Goal: Navigation & Orientation: Find specific page/section

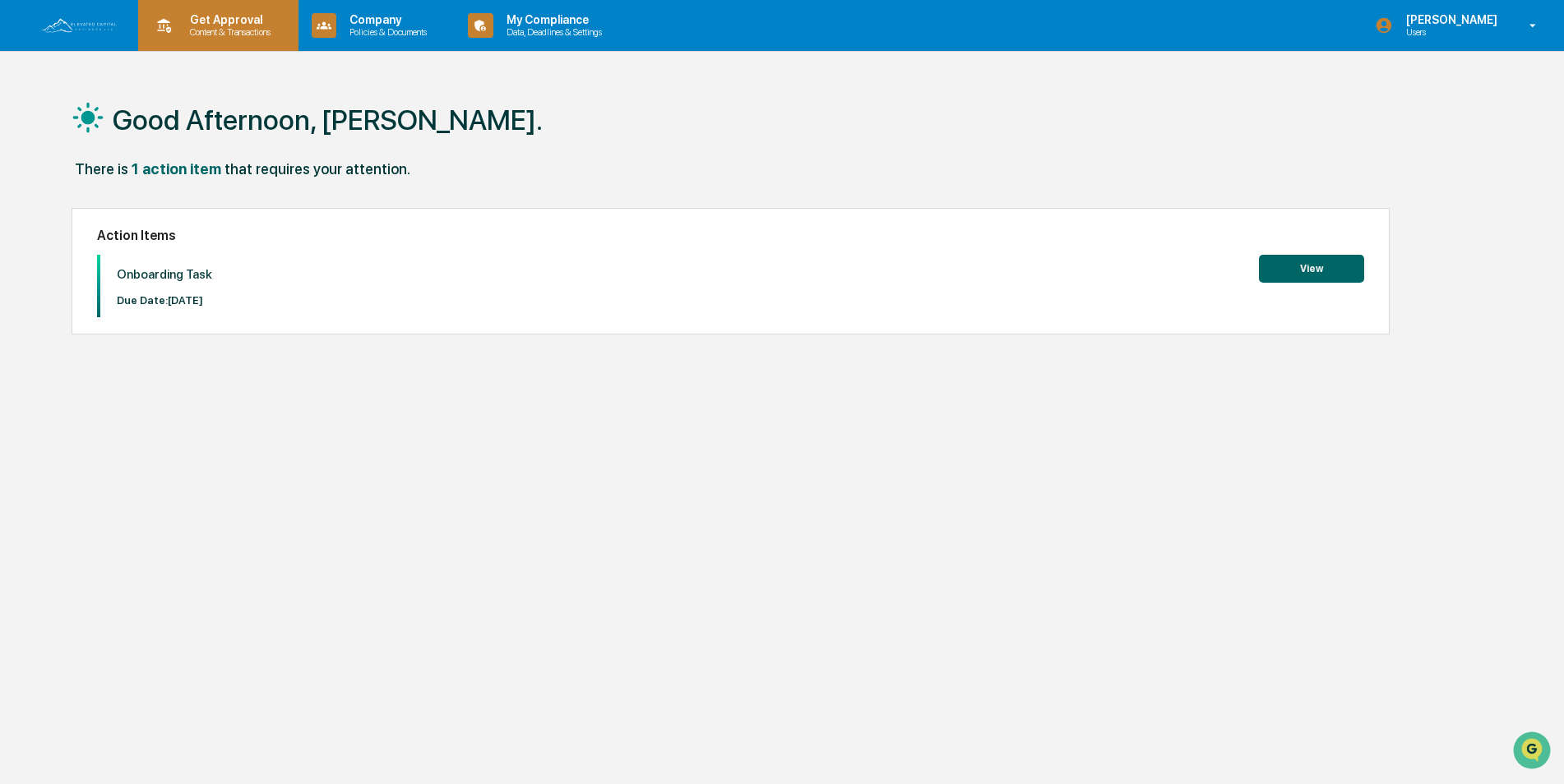
click at [245, 33] on p "Content & Transactions" at bounding box center [228, 32] width 102 height 12
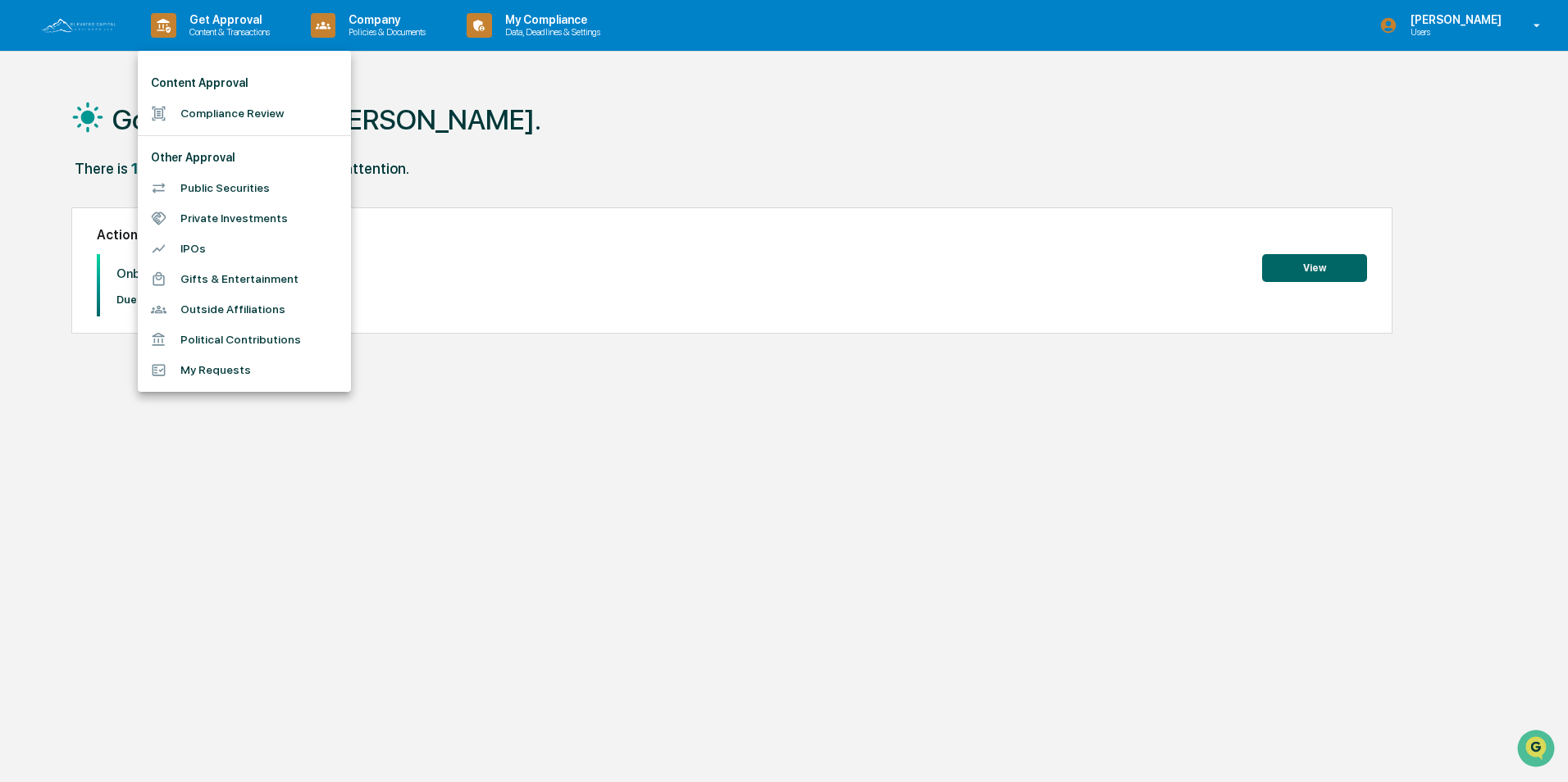
click at [230, 118] on li "Compliance Review" at bounding box center [244, 114] width 213 height 31
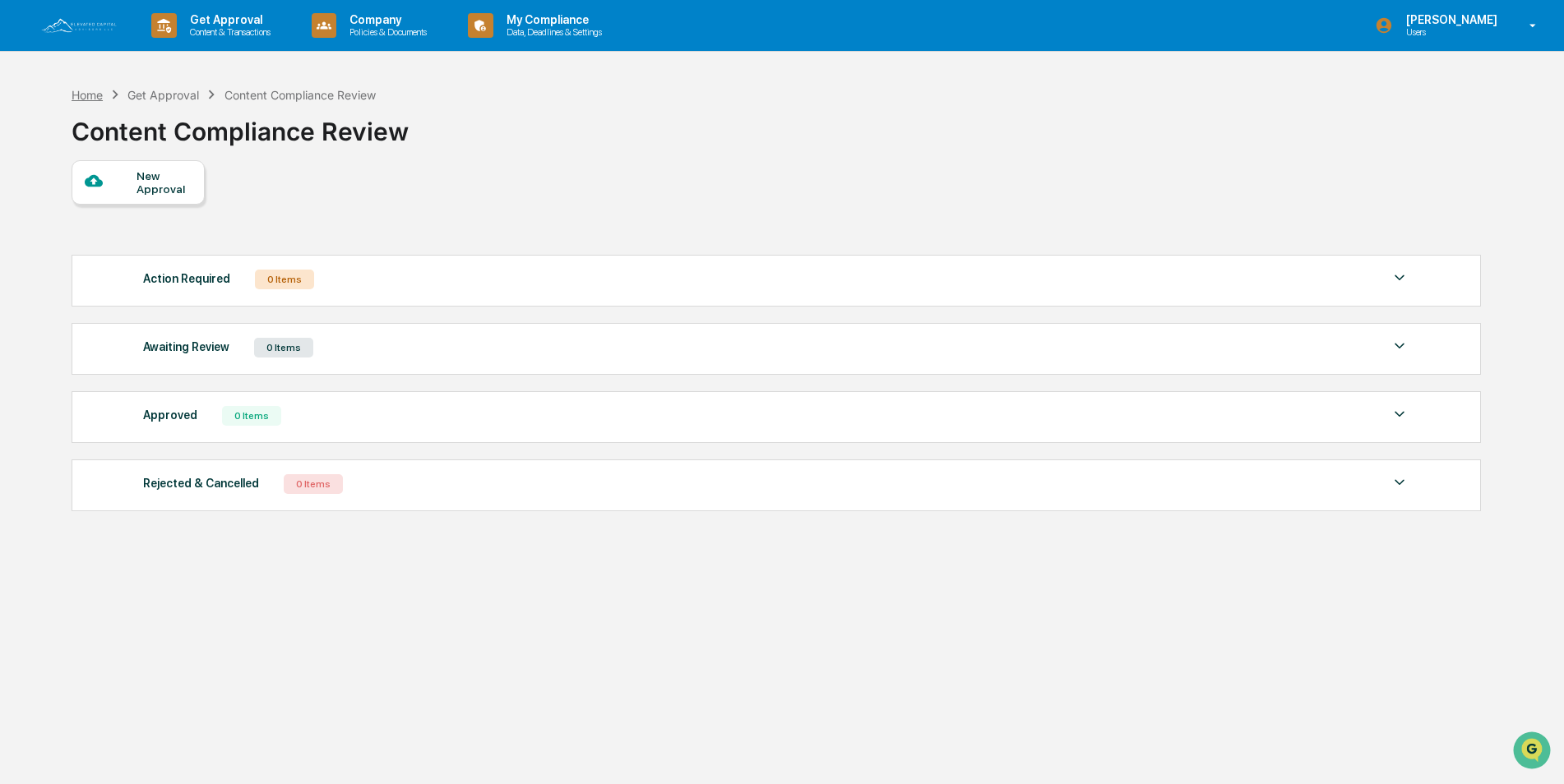
click at [83, 94] on div "Home" at bounding box center [87, 95] width 32 height 14
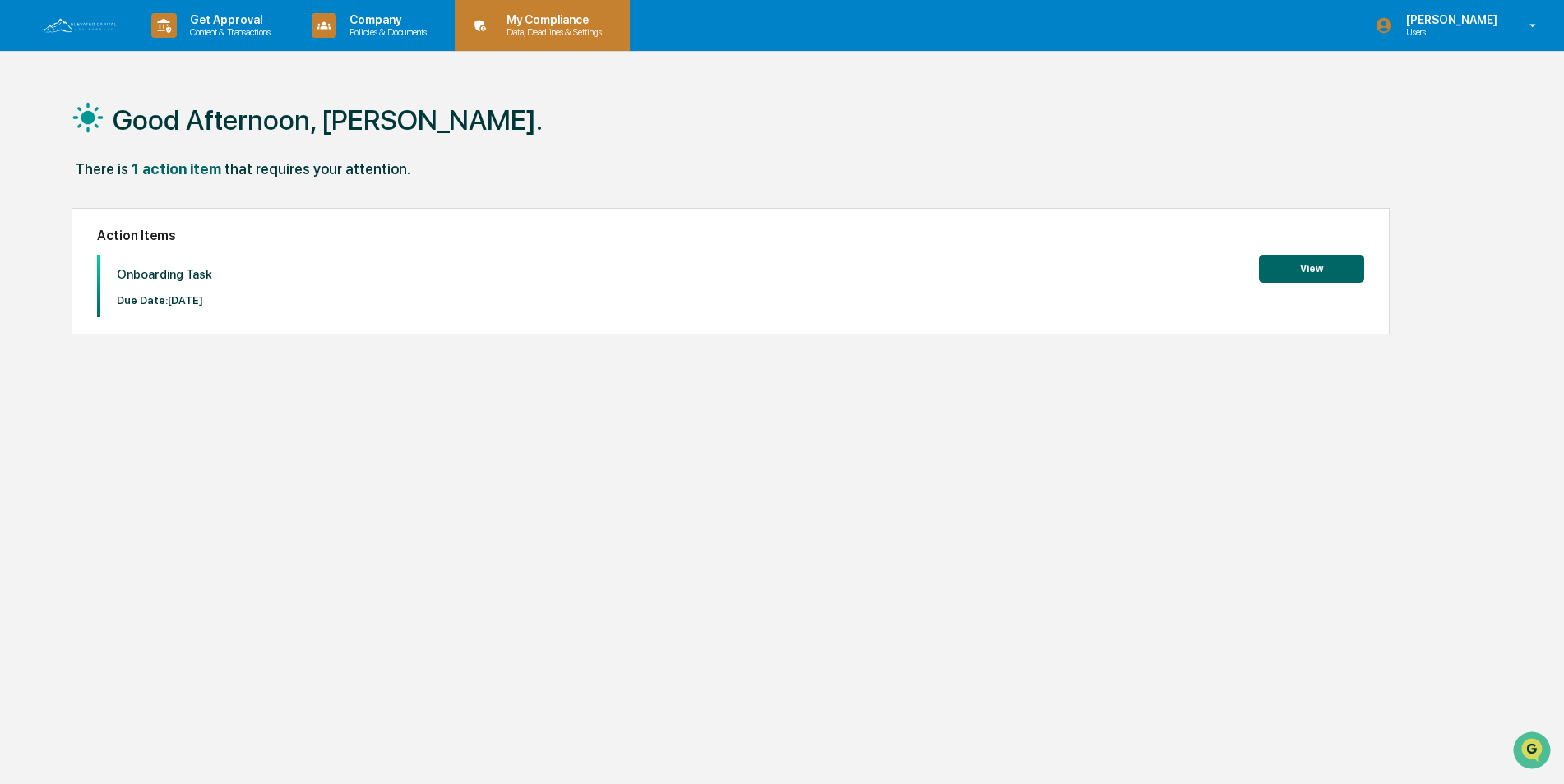
click at [573, 9] on div "My Compliance Data, Deadlines & Settings" at bounding box center [540, 25] width 159 height 51
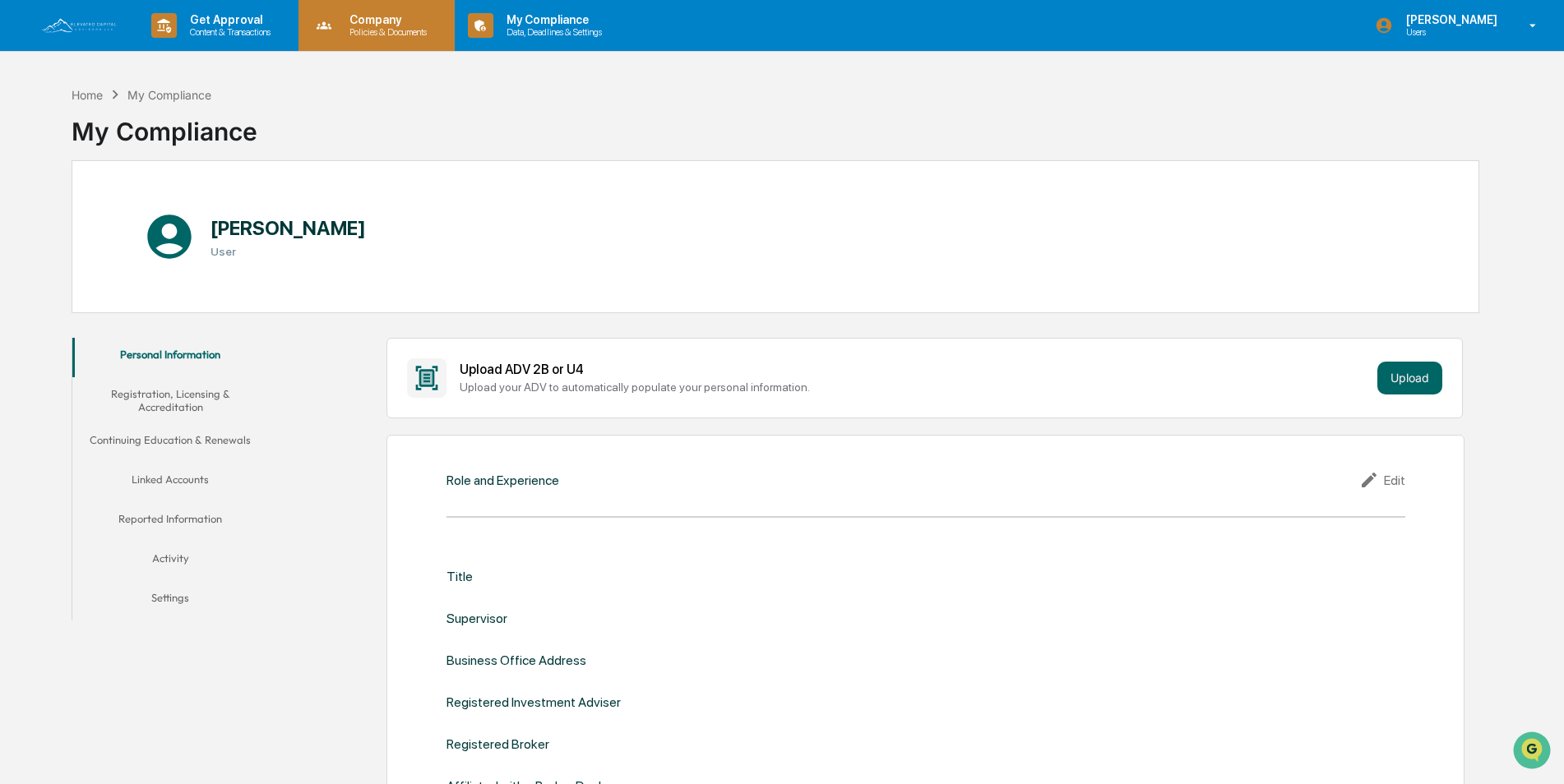
click at [387, 30] on p "Policies & Documents" at bounding box center [385, 32] width 99 height 12
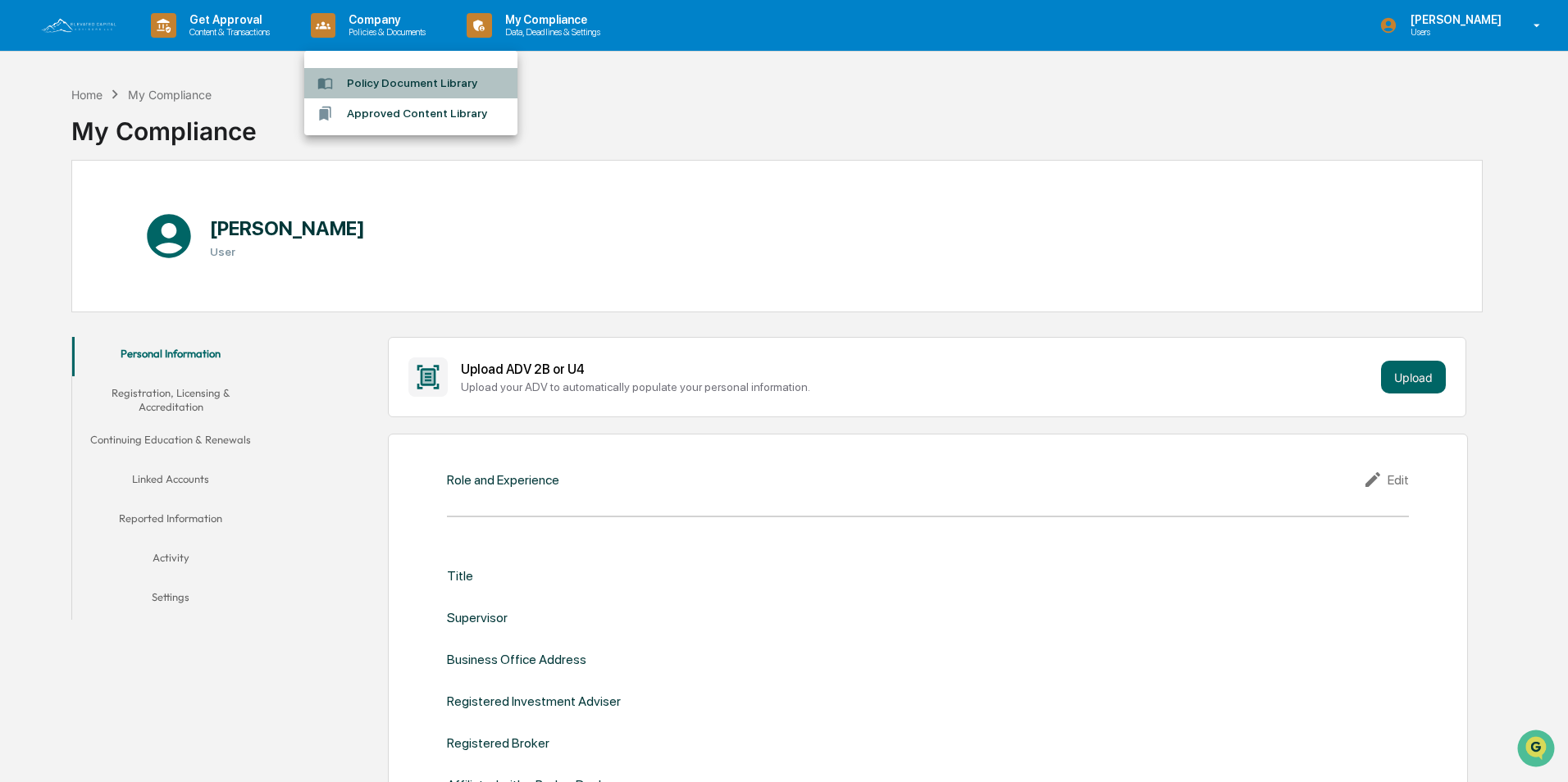
click at [378, 82] on li "Policy Document Library" at bounding box center [410, 83] width 213 height 31
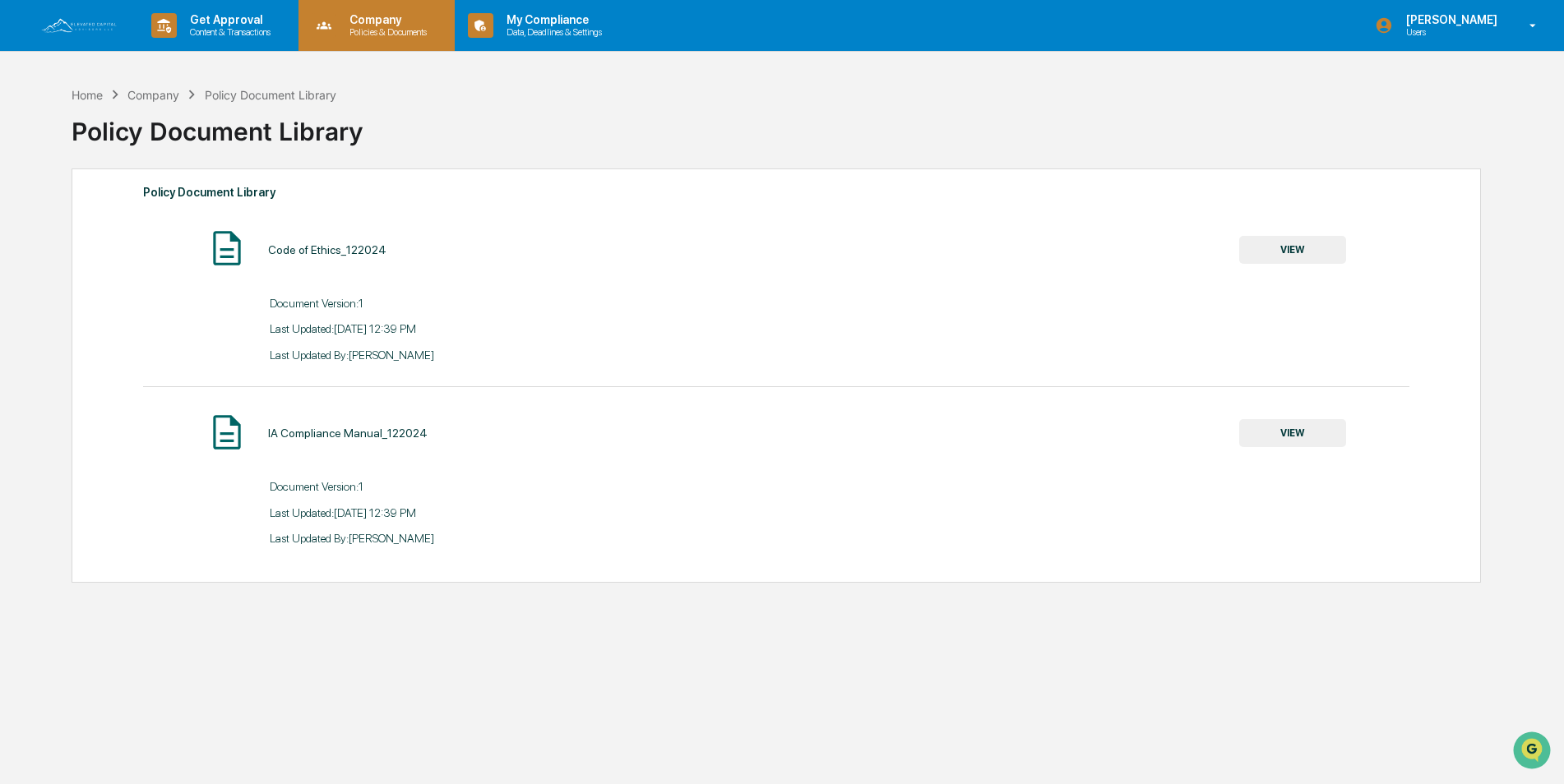
click at [381, 31] on p "Policies & Documents" at bounding box center [385, 32] width 99 height 12
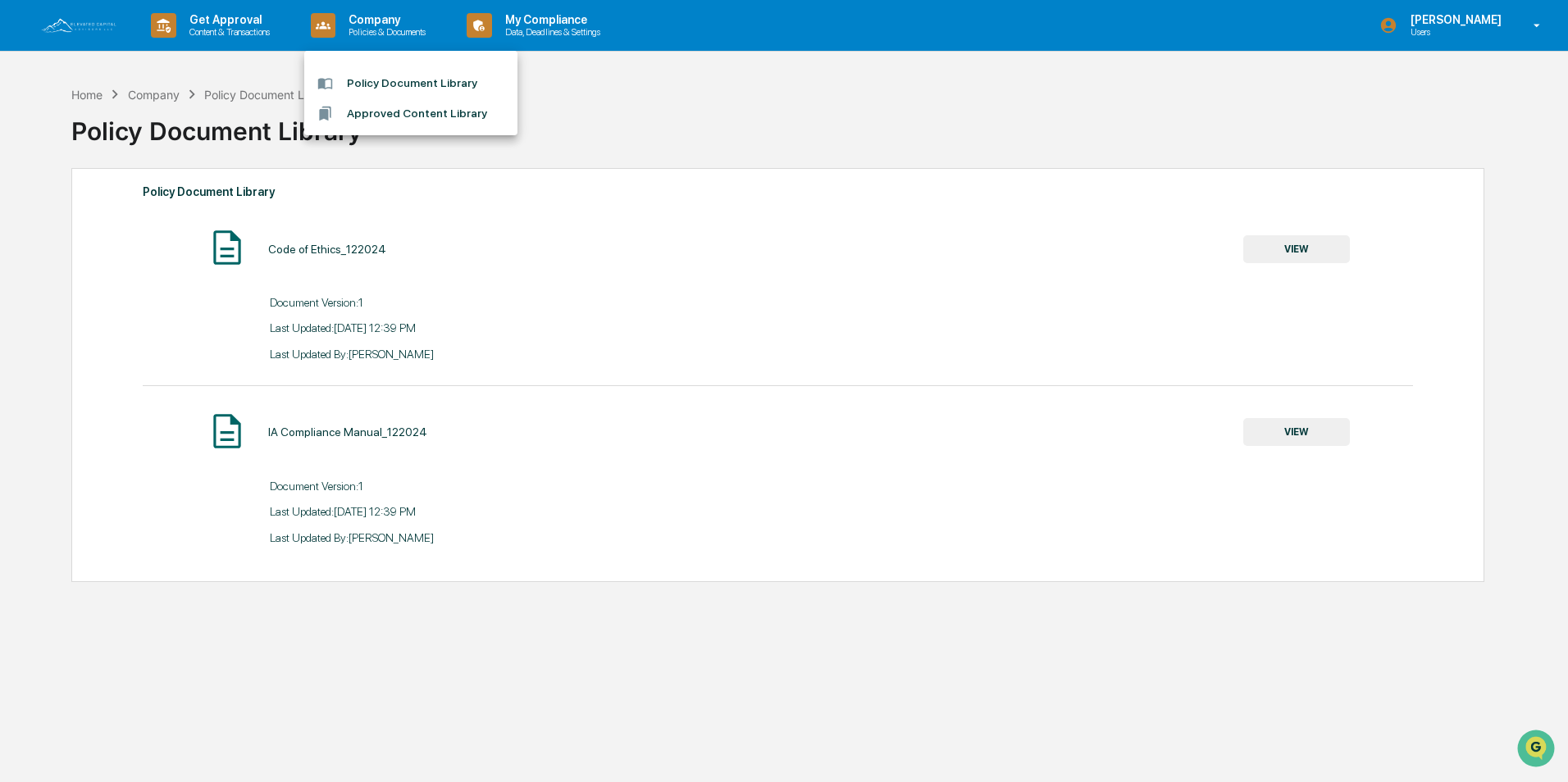
click at [378, 112] on li "Approved Content Library" at bounding box center [410, 114] width 213 height 31
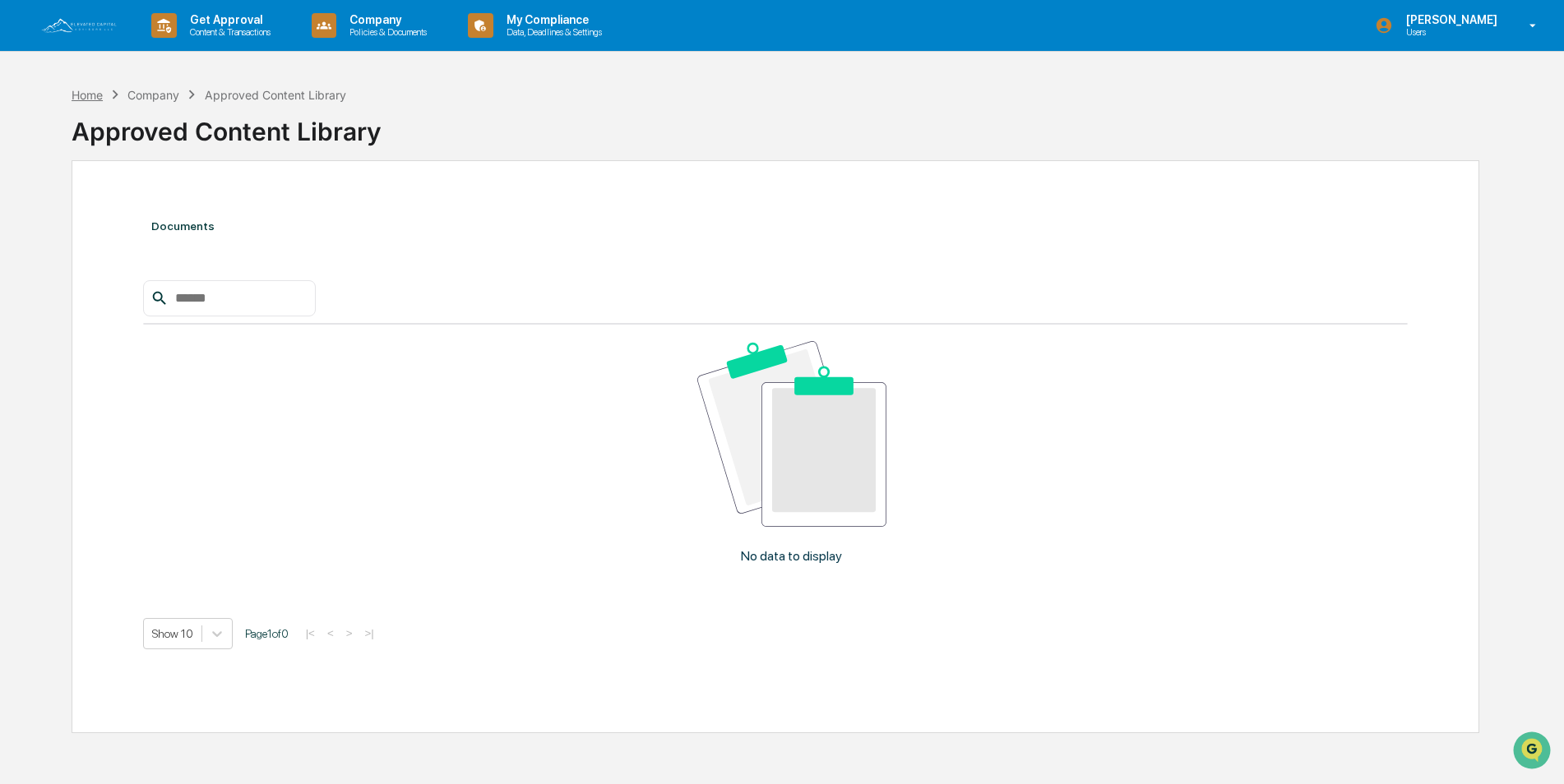
click at [102, 92] on div "Home" at bounding box center [87, 95] width 32 height 14
